Goal: Book appointment/travel/reservation

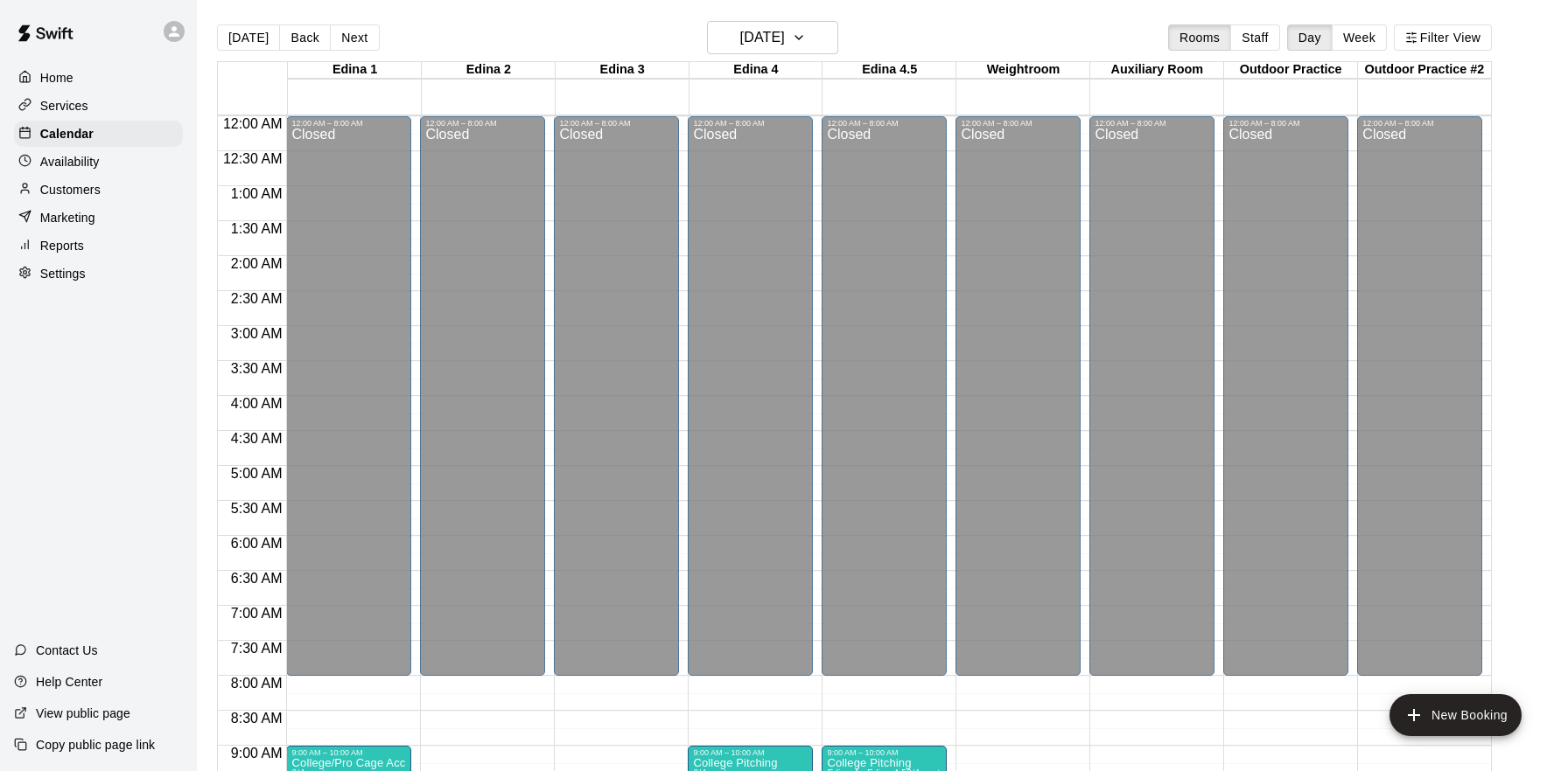
scroll to position [569, 0]
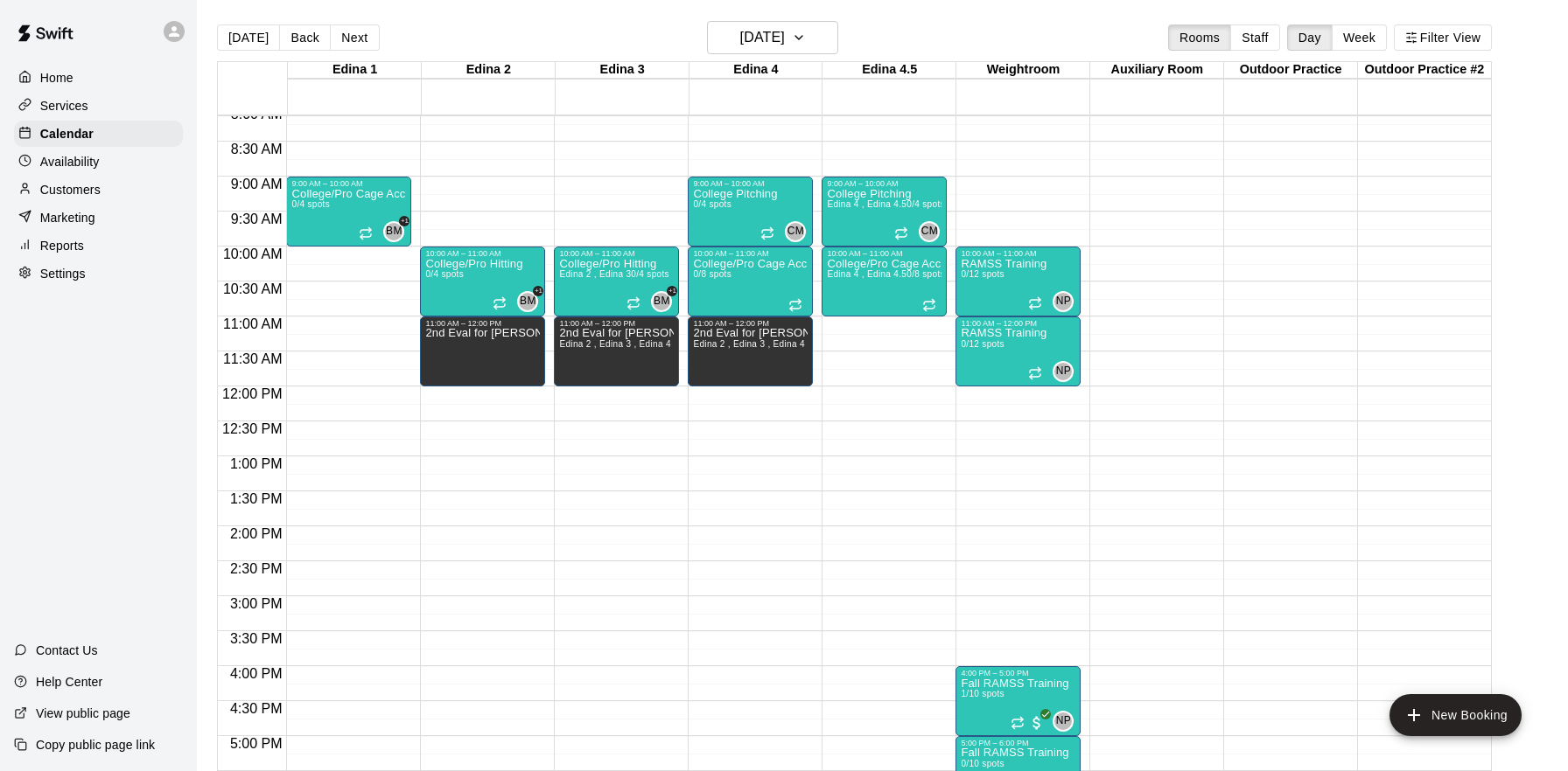
click at [757, 391] on div "12:00 AM – 8:00 AM Closed 9:00 AM – 10:00 AM College Pitching 0/4 spots CM 0 10…" at bounding box center [749, 386] width 125 height 1679
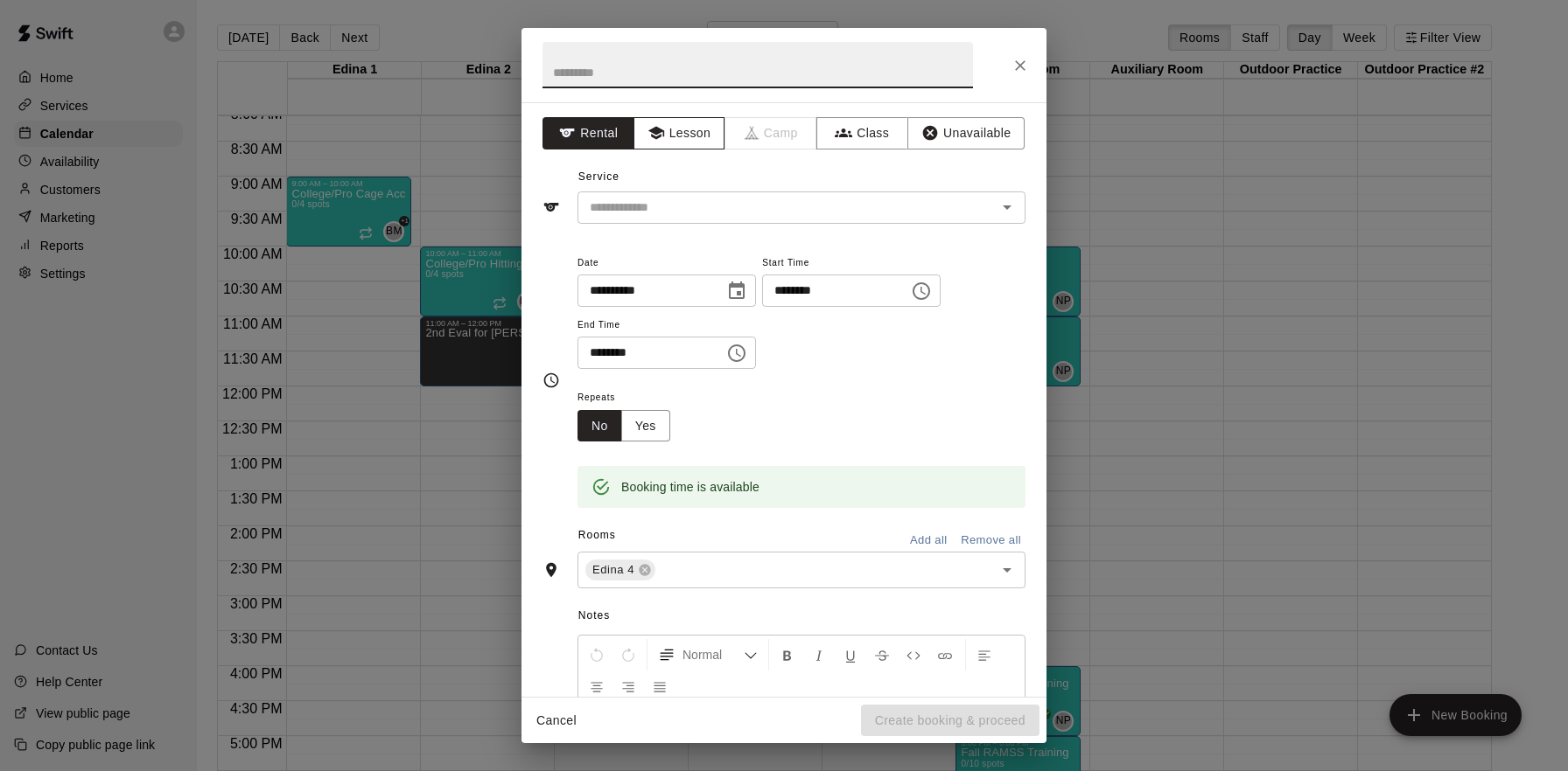
click at [681, 127] on button "Lesson" at bounding box center [679, 132] width 92 height 32
click at [677, 74] on input "text" at bounding box center [757, 65] width 430 height 46
type input "*"
type input "**********"
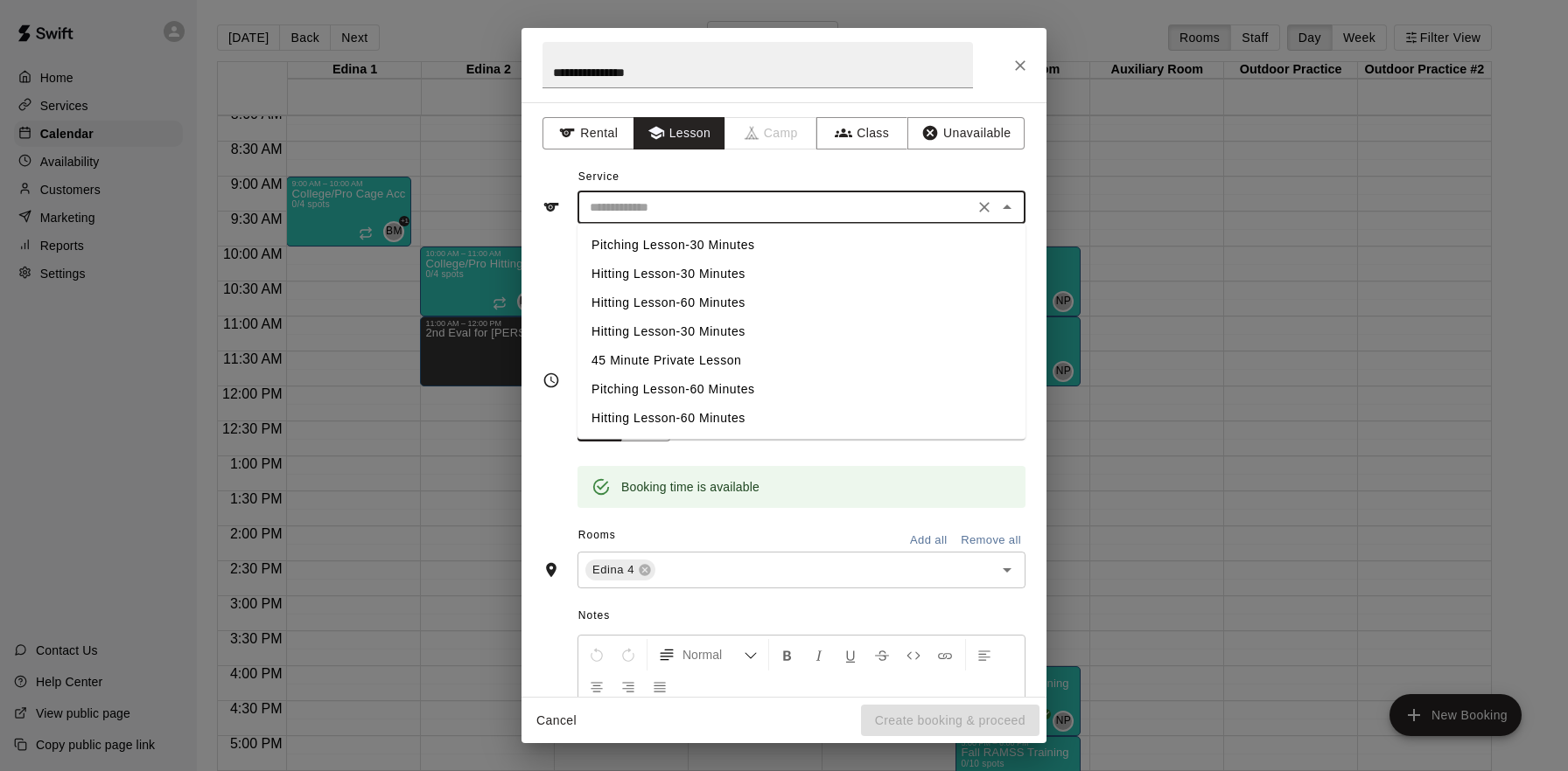
click at [798, 210] on input "text" at bounding box center [775, 208] width 386 height 22
click at [763, 390] on li "Pitching Lesson-60 Minutes" at bounding box center [800, 389] width 448 height 29
type input "**********"
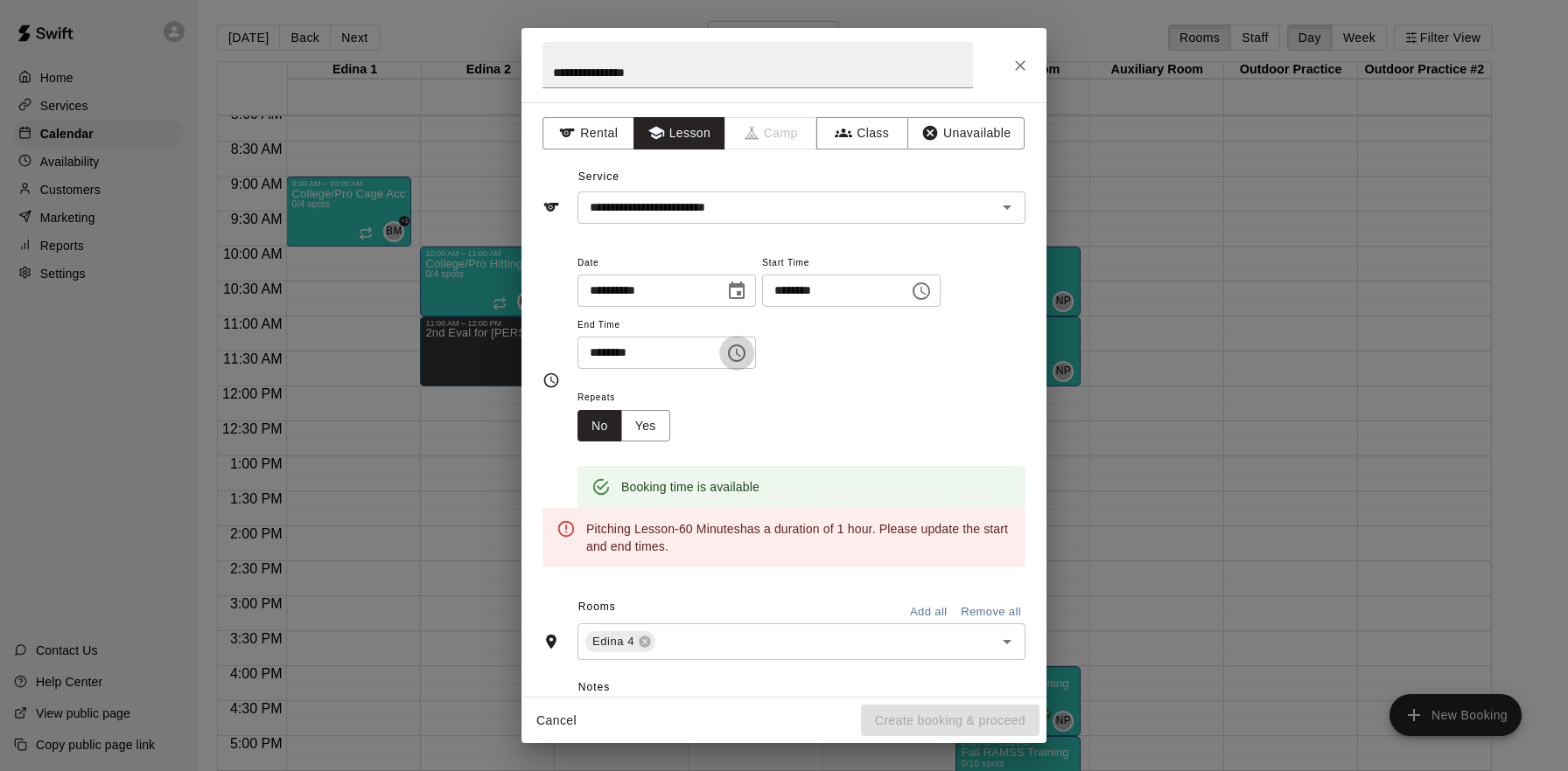
click at [739, 352] on icon "Choose time, selected time is 12:30 PM" at bounding box center [737, 354] width 21 height 21
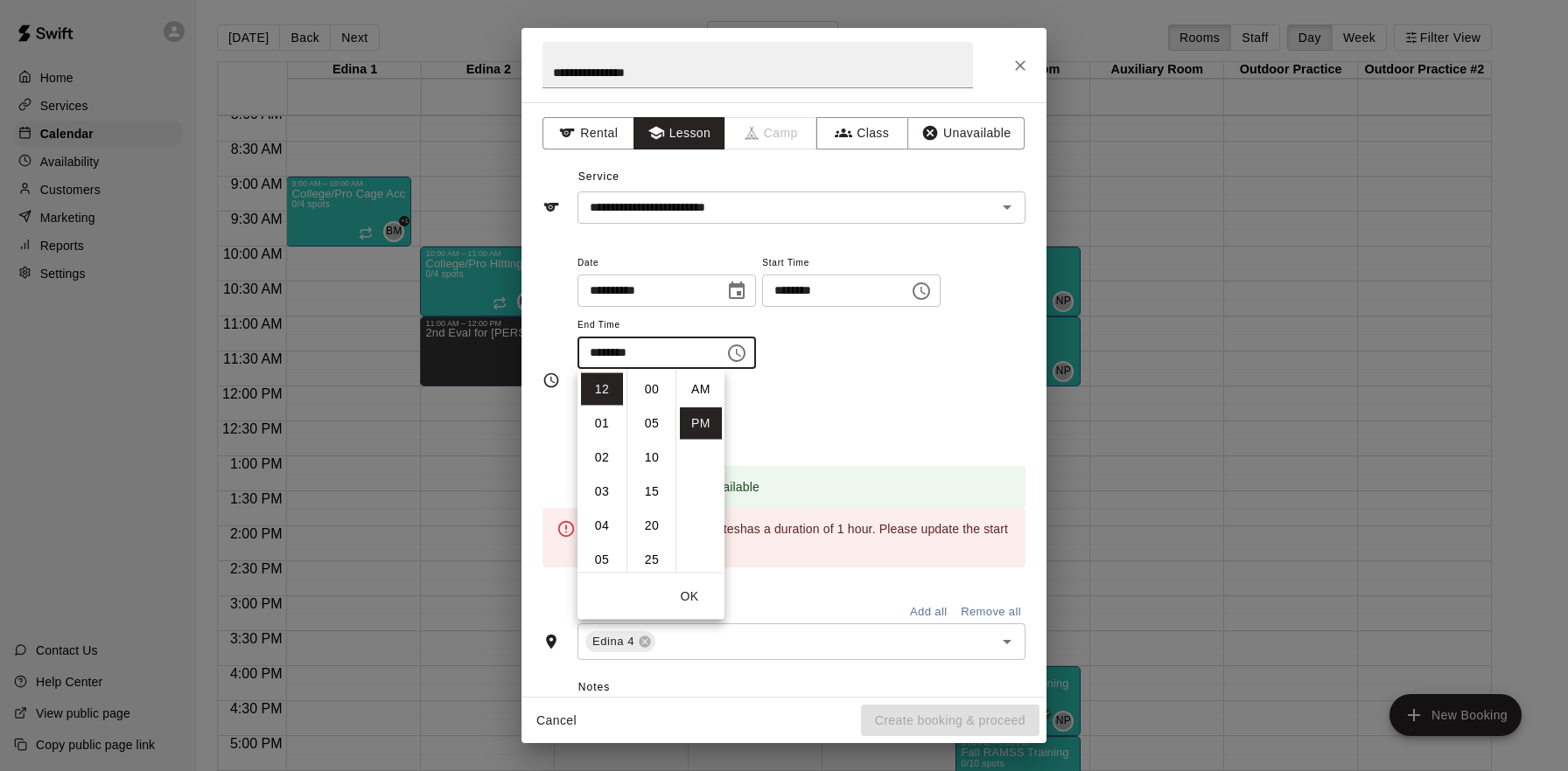
scroll to position [32, 0]
click at [606, 427] on li "01" at bounding box center [601, 423] width 42 height 32
click at [651, 386] on li "00" at bounding box center [651, 388] width 42 height 32
type input "********"
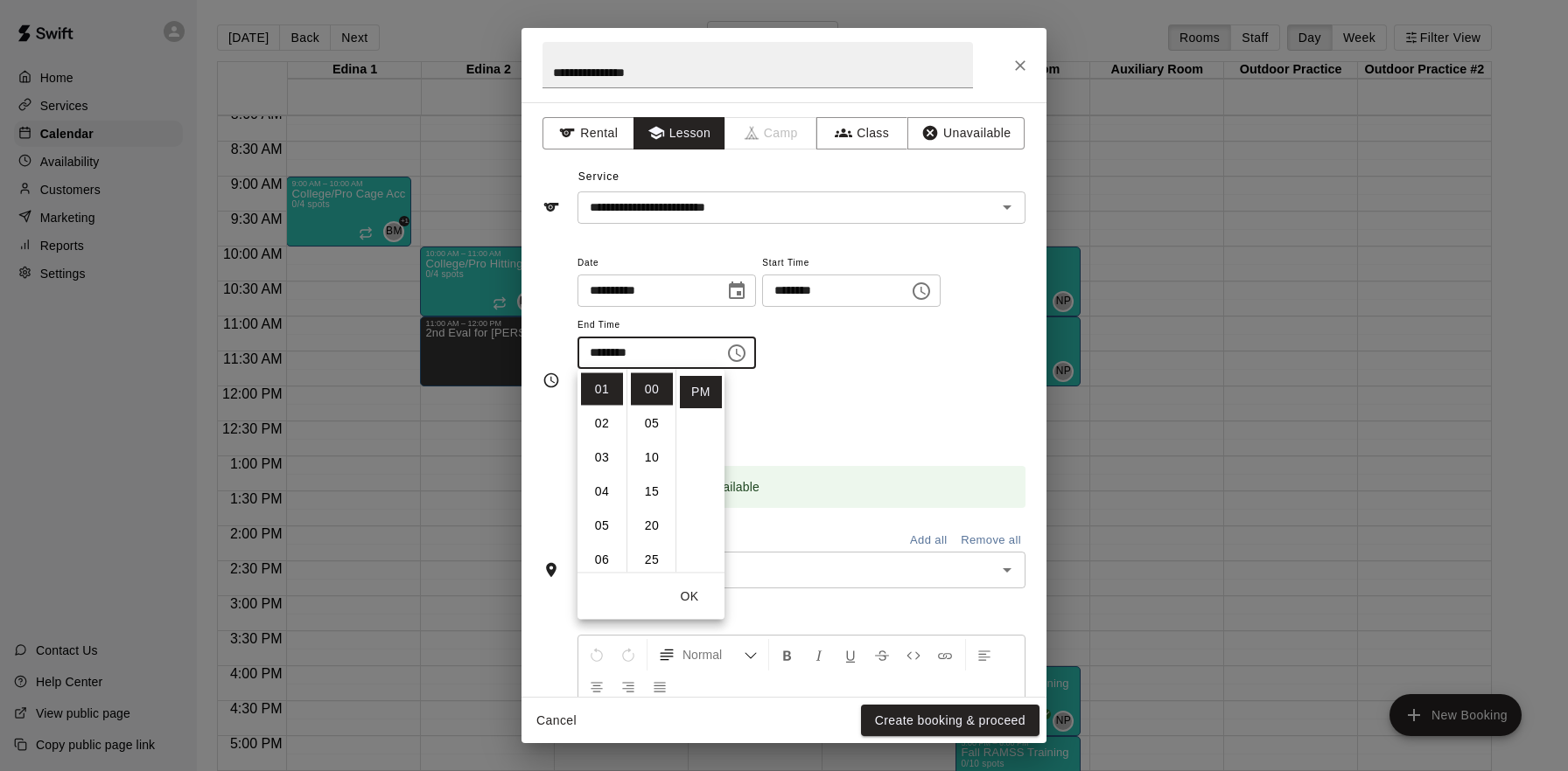
click at [908, 396] on div "Repeats No Yes" at bounding box center [800, 414] width 448 height 55
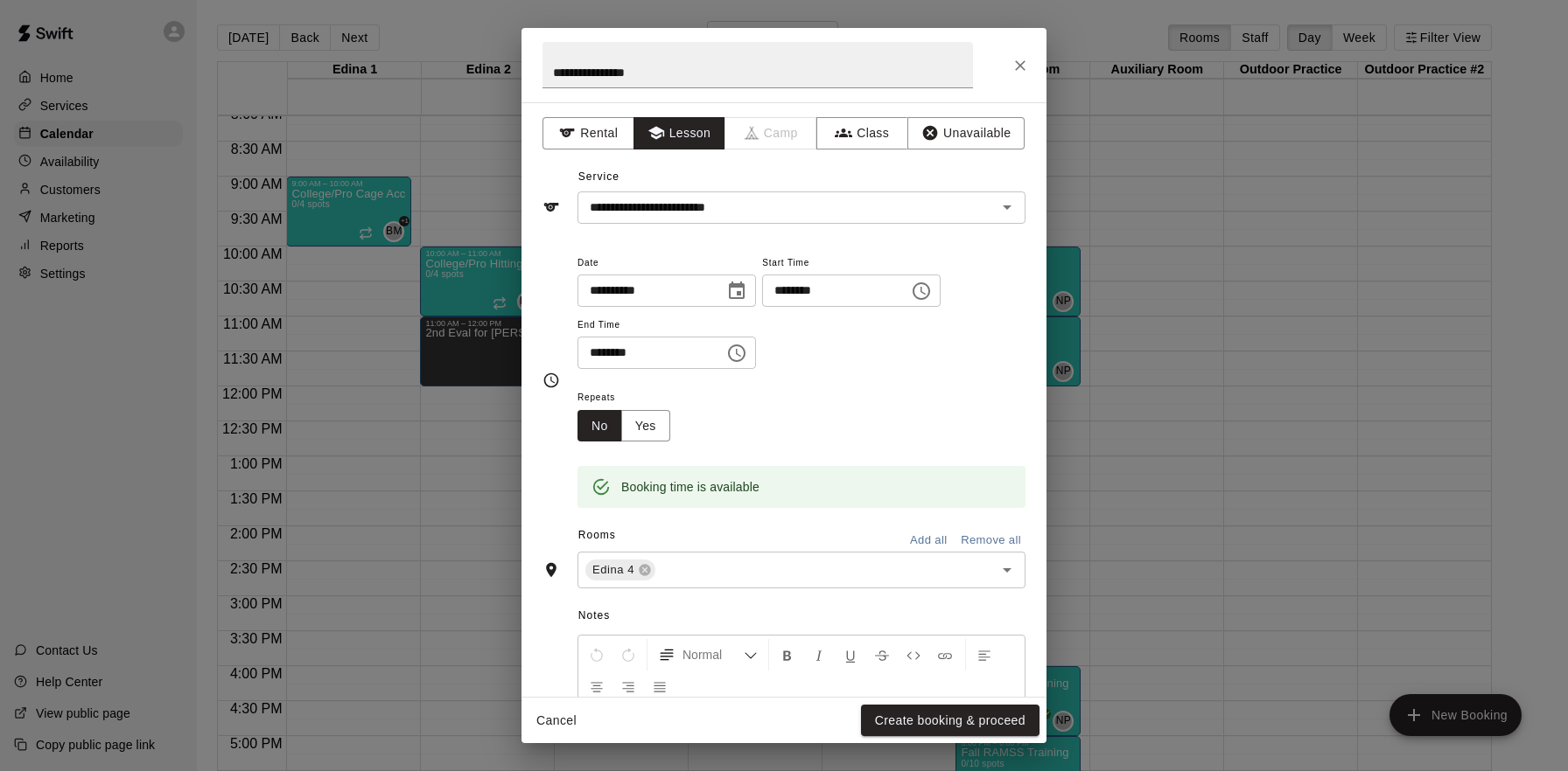
scroll to position [102, 0]
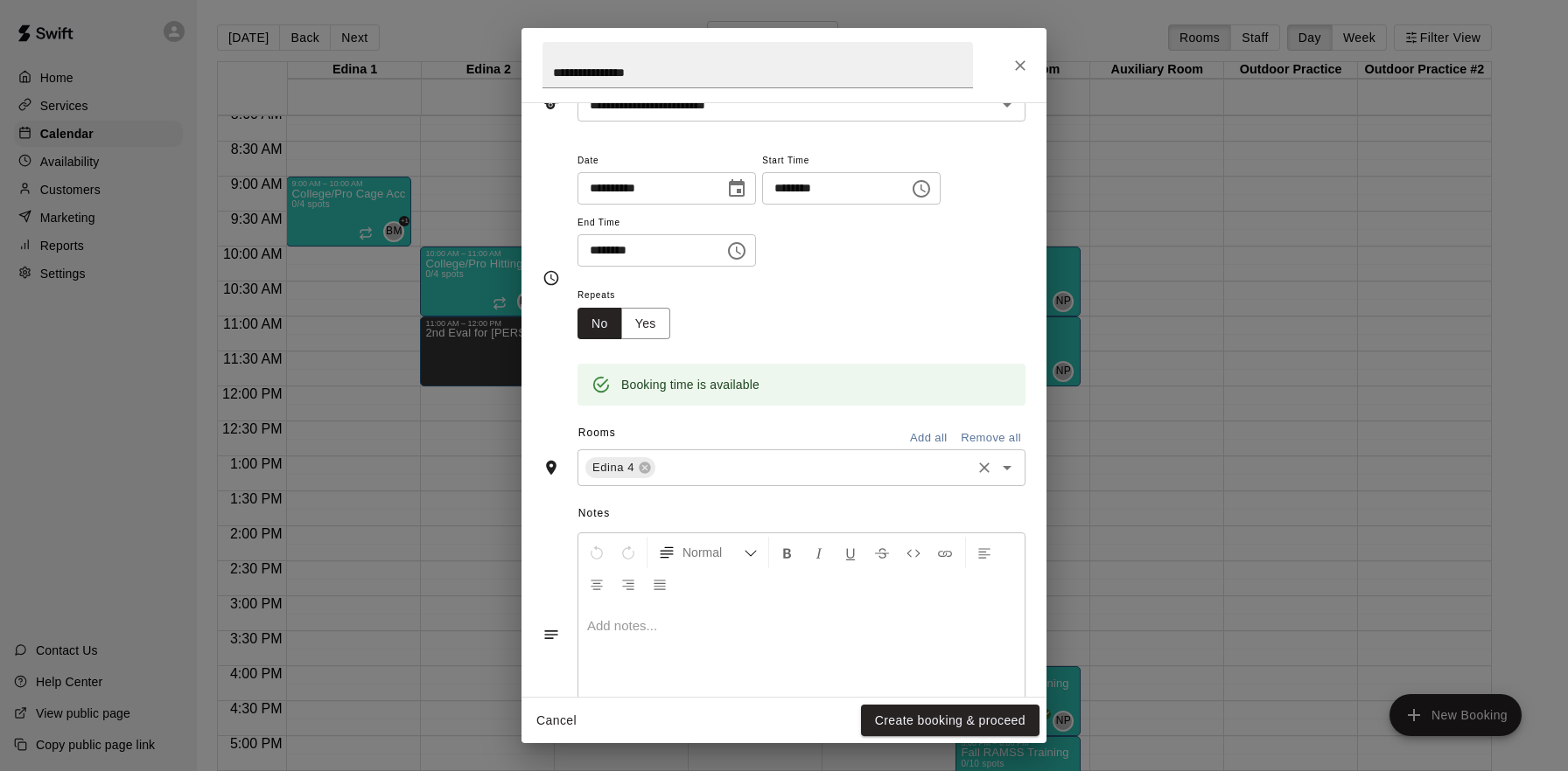
click at [848, 478] on input "text" at bounding box center [813, 468] width 310 height 22
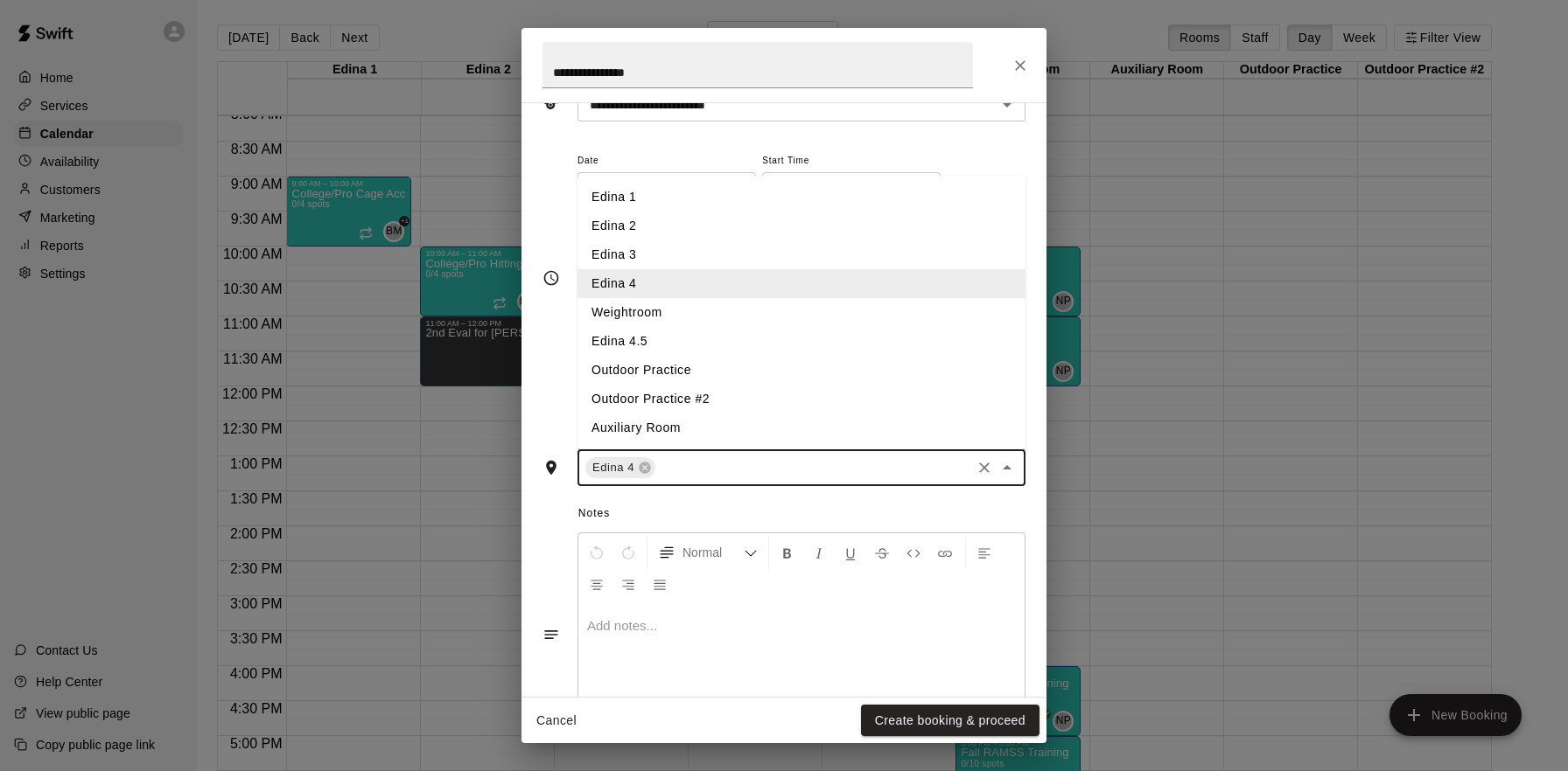
click at [698, 340] on li "Edina 4.5" at bounding box center [800, 341] width 448 height 29
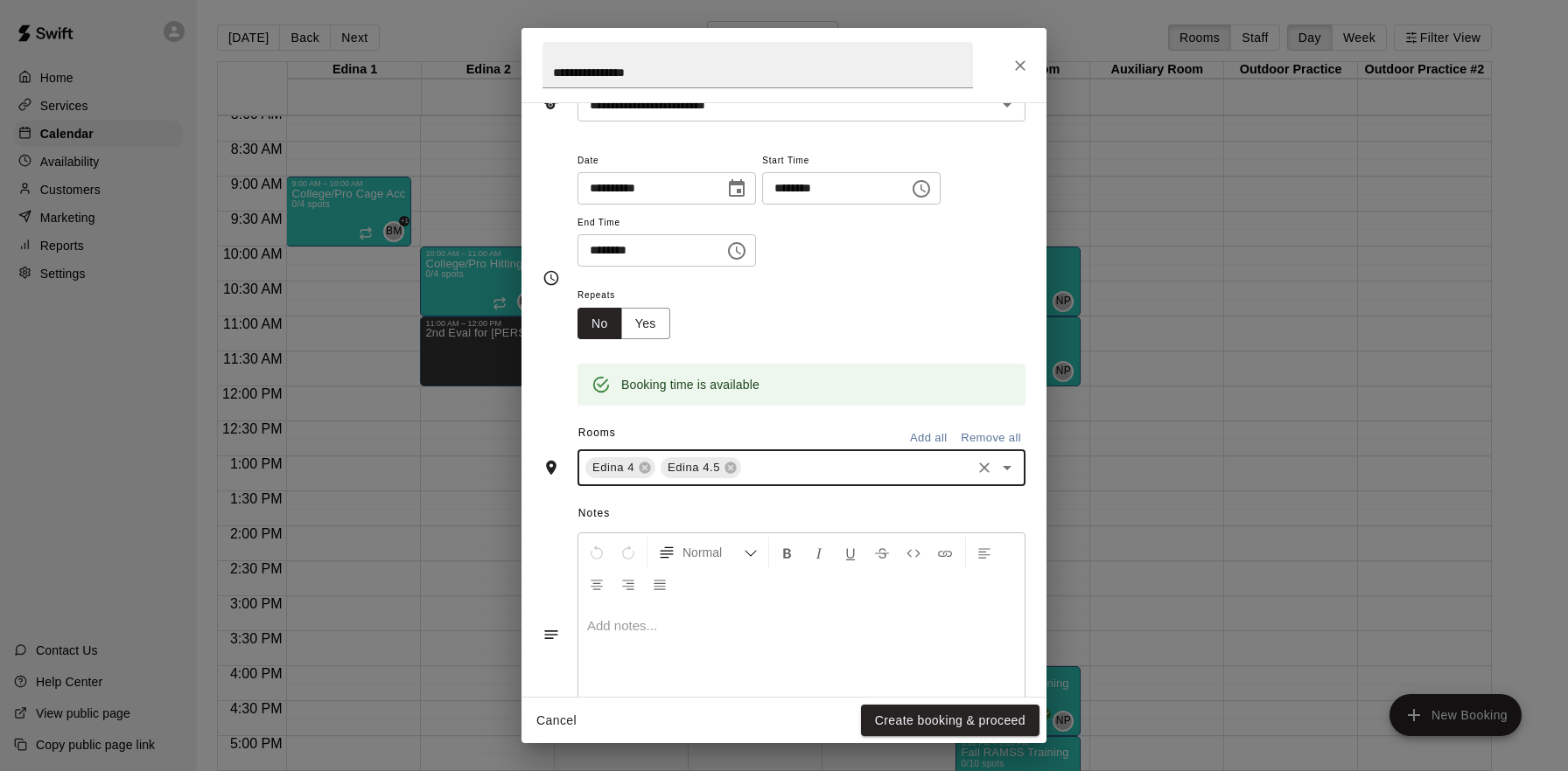
scroll to position [174, 0]
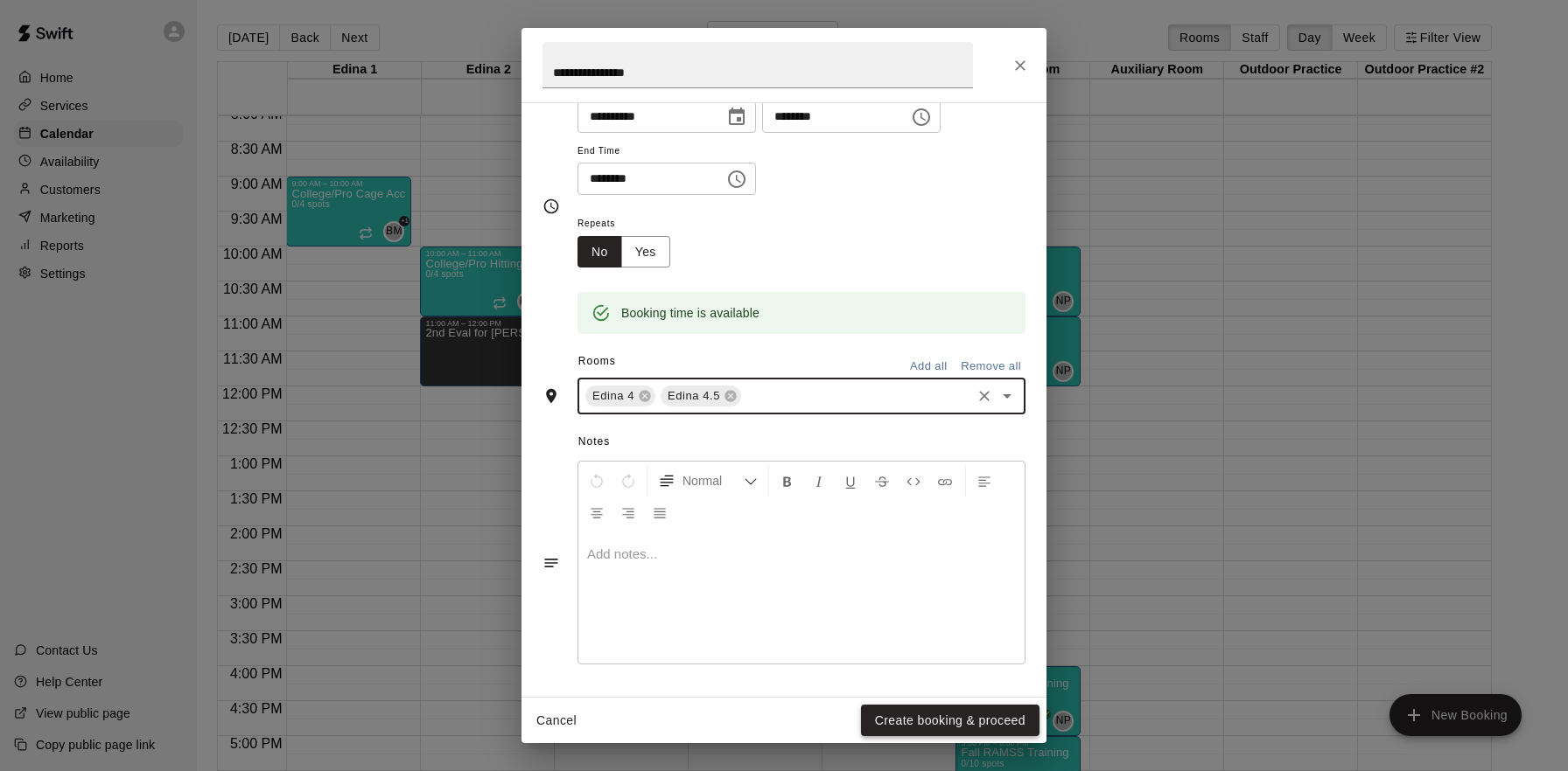
click at [949, 713] on button "Create booking & proceed" at bounding box center [949, 720] width 179 height 32
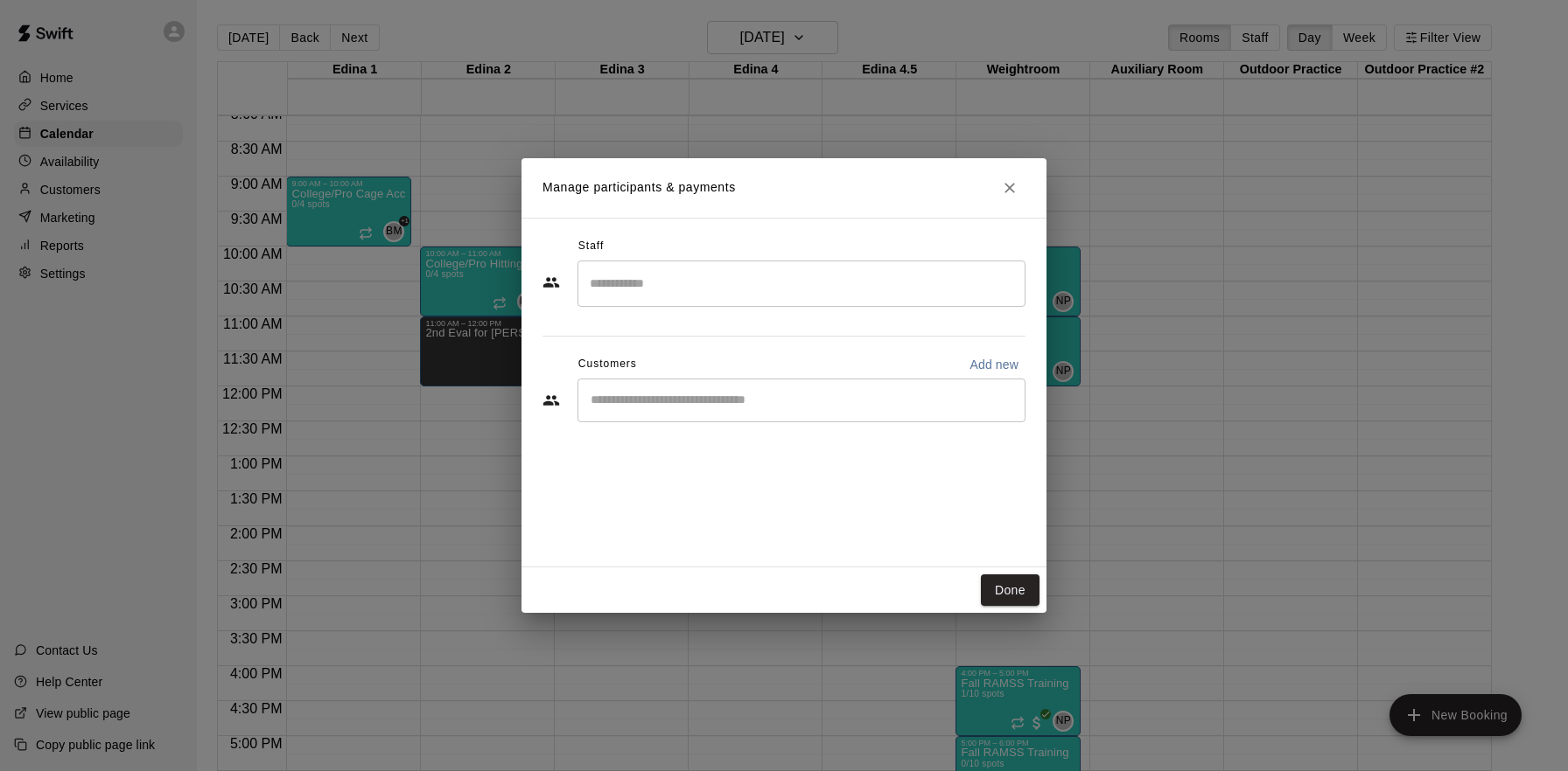
click at [775, 274] on input "Search staff" at bounding box center [800, 284] width 432 height 31
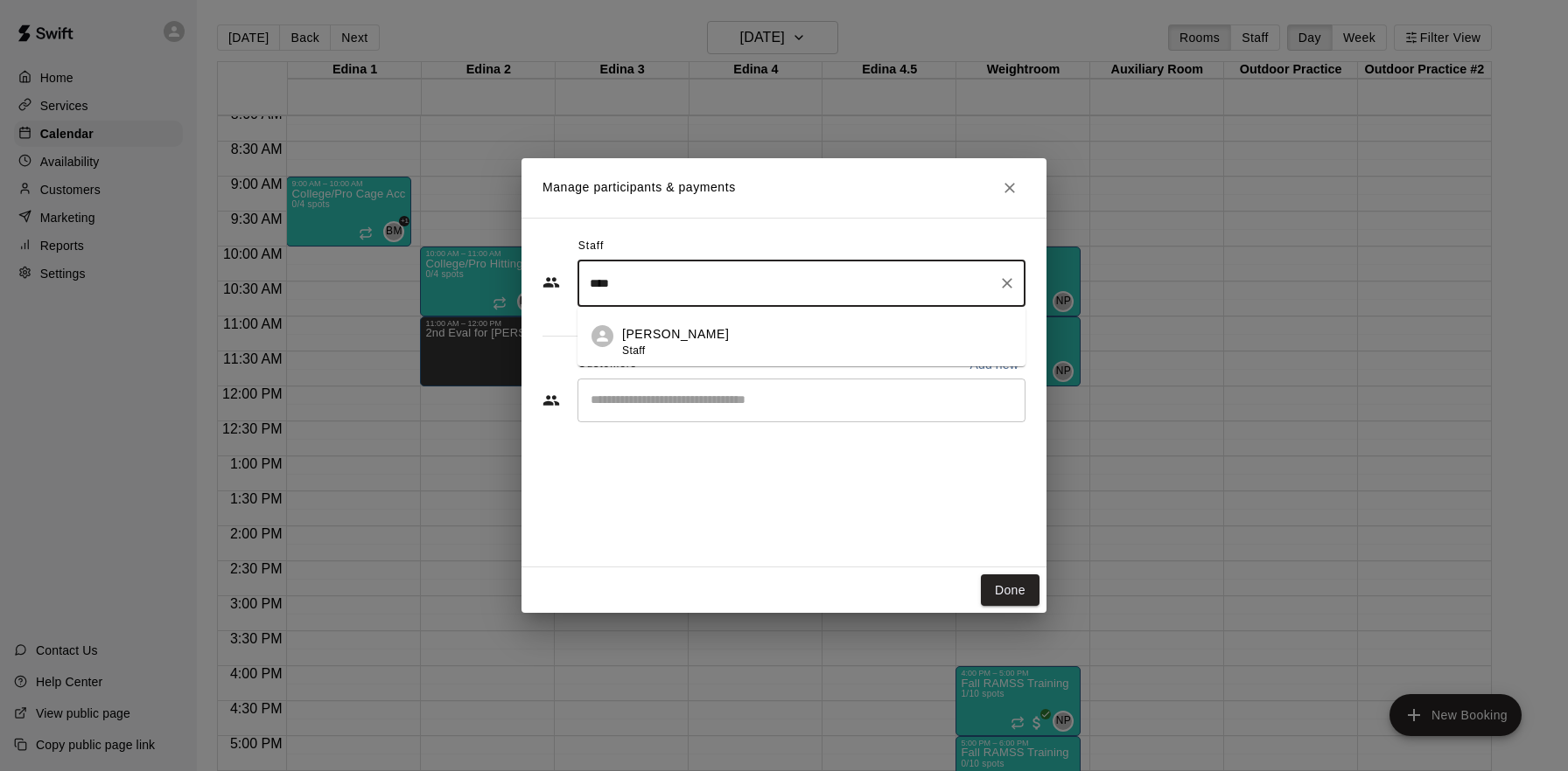
click at [781, 334] on div "[PERSON_NAME] Staff" at bounding box center [816, 342] width 390 height 34
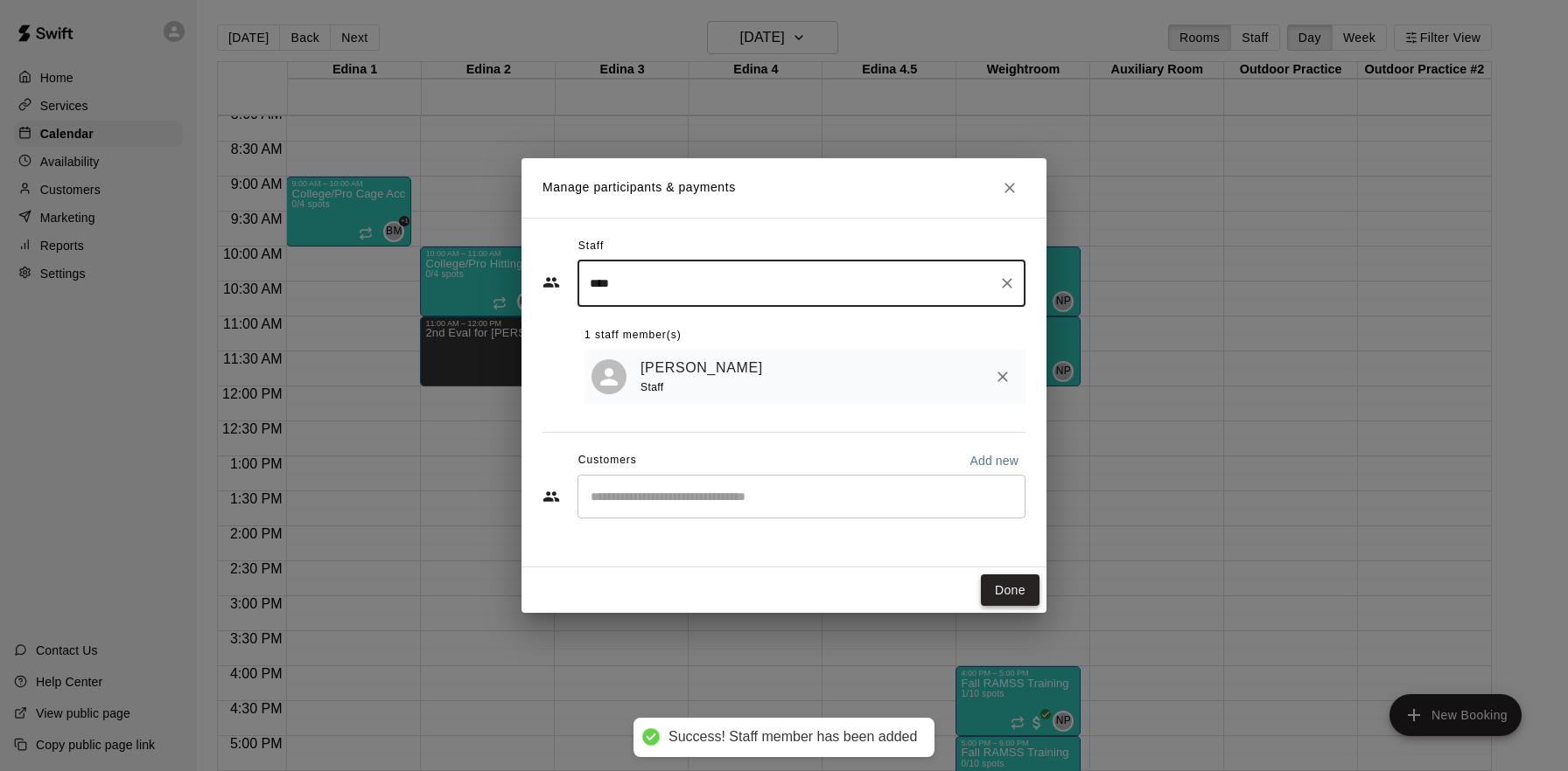
type input "****"
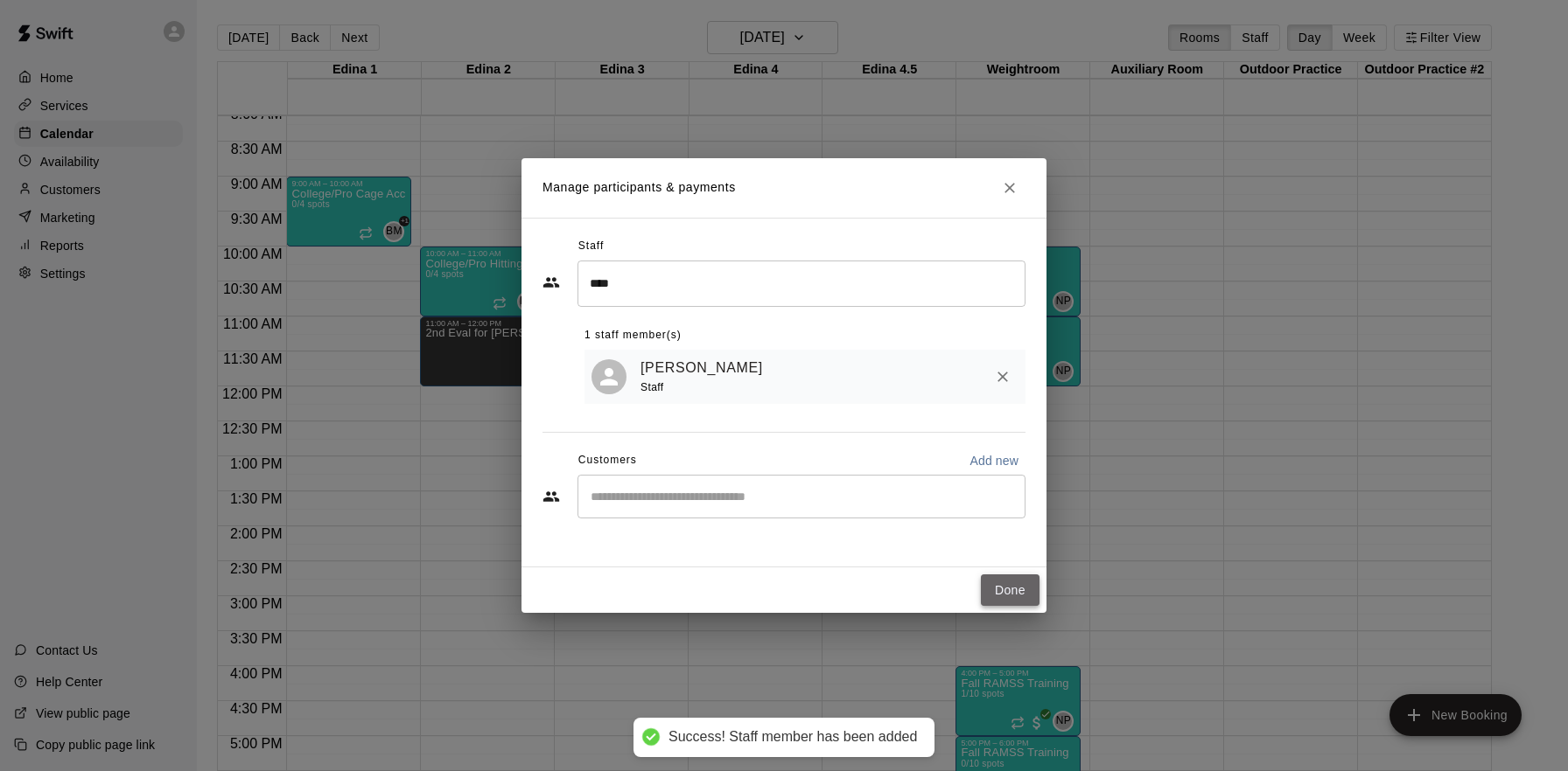
click at [1000, 585] on button "Done" at bounding box center [1009, 590] width 59 height 32
